Goal: Task Accomplishment & Management: Use online tool/utility

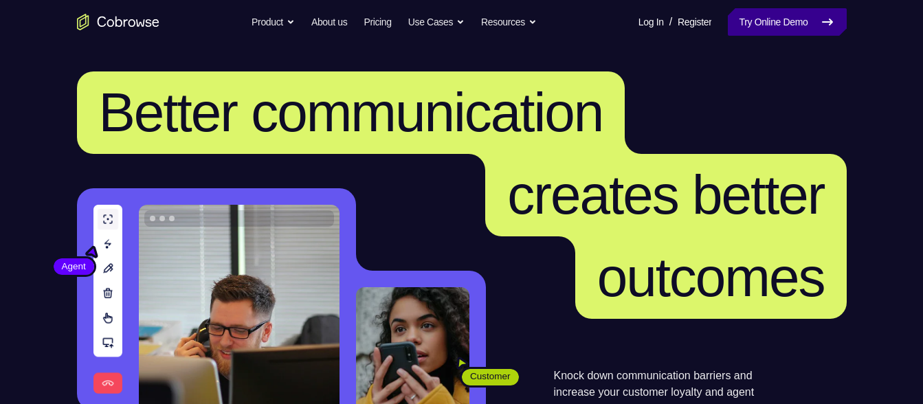
click at [728, 27] on link "Try Online Demo" at bounding box center [787, 21] width 118 height 27
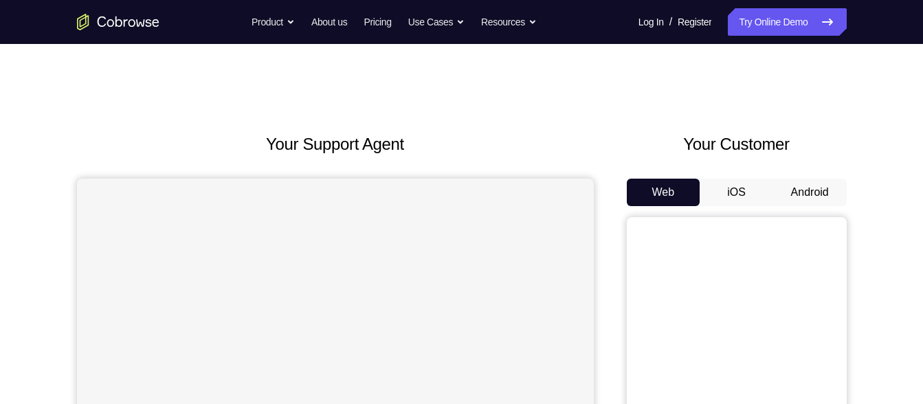
click at [776, 195] on button "Android" at bounding box center [810, 192] width 74 height 27
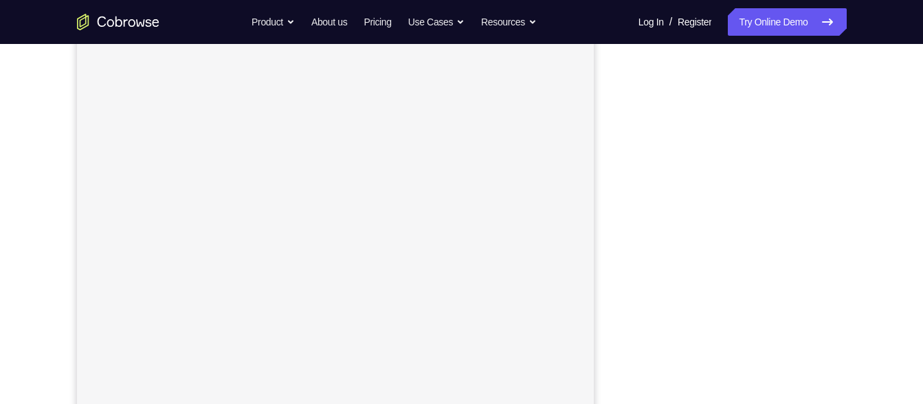
scroll to position [195, 0]
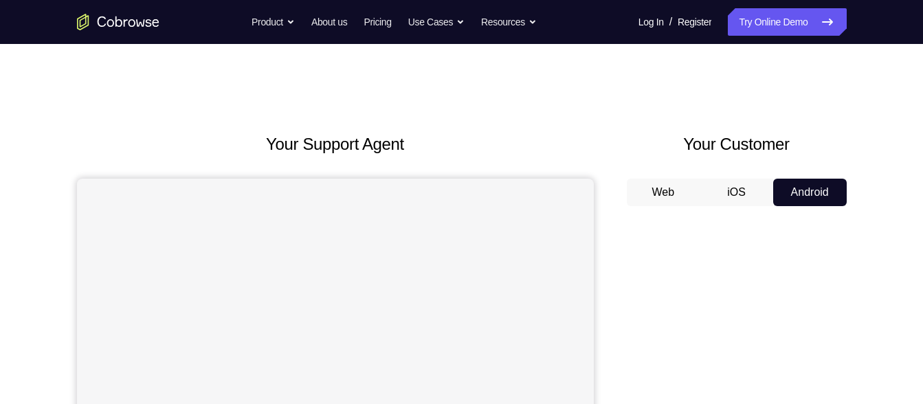
scroll to position [82, 0]
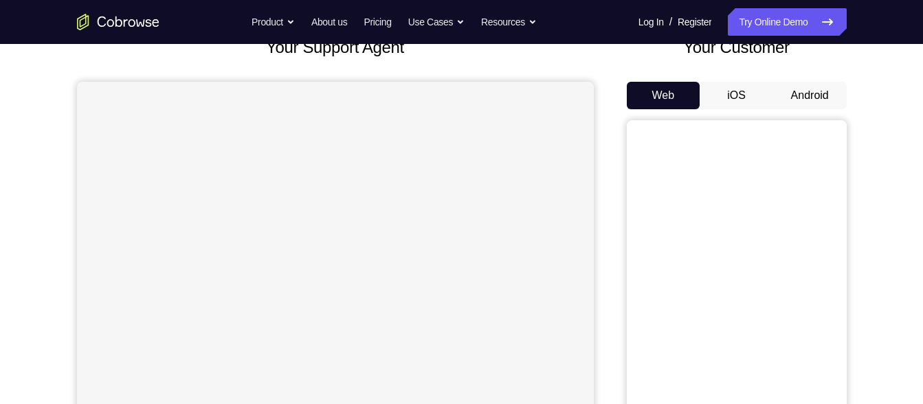
click at [784, 103] on button "Android" at bounding box center [810, 95] width 74 height 27
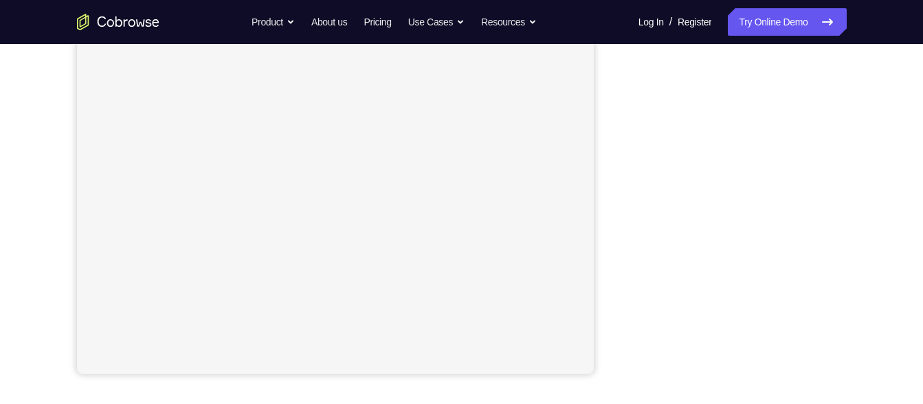
scroll to position [263, 0]
